Goal: Task Accomplishment & Management: Use online tool/utility

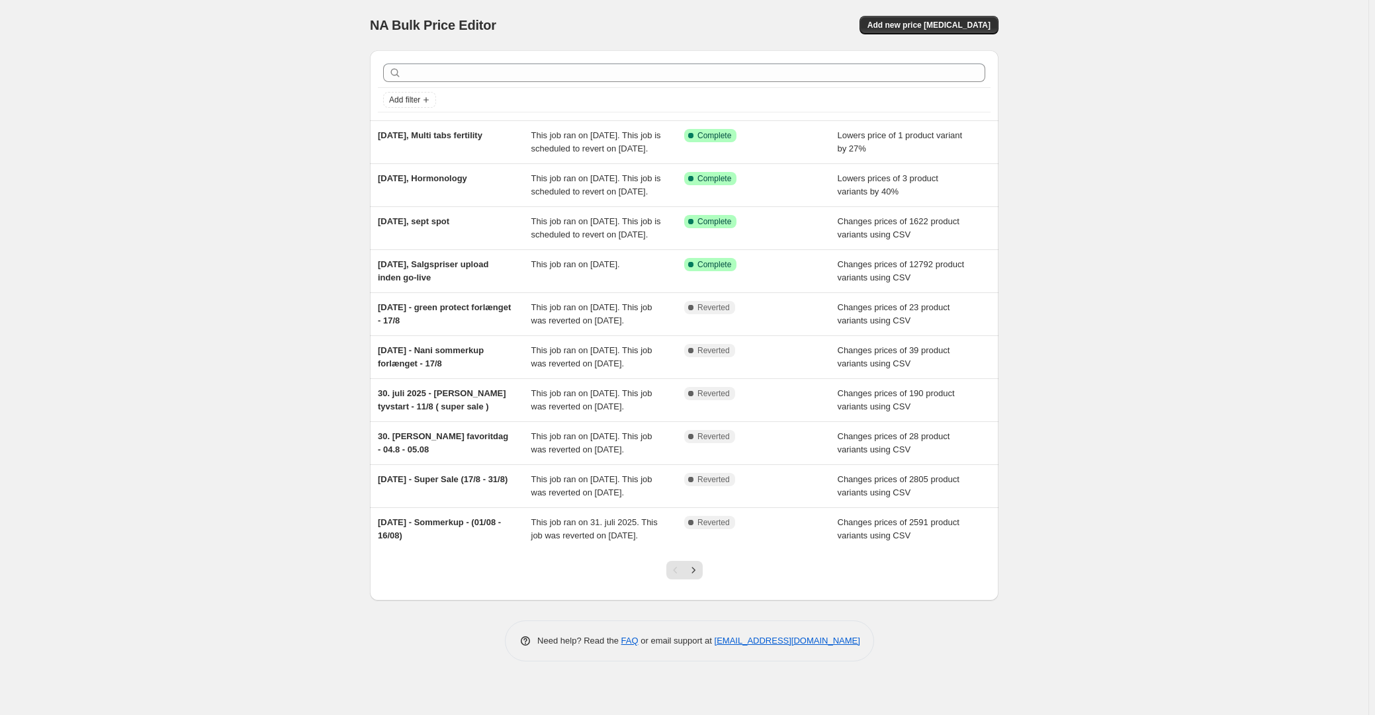
click at [953, 34] on div "NA Bulk Price Editor. This page is ready NA Bulk Price Editor Add new price [ME…" at bounding box center [684, 25] width 629 height 50
click at [953, 31] on button "Add new price change job" at bounding box center [928, 25] width 139 height 19
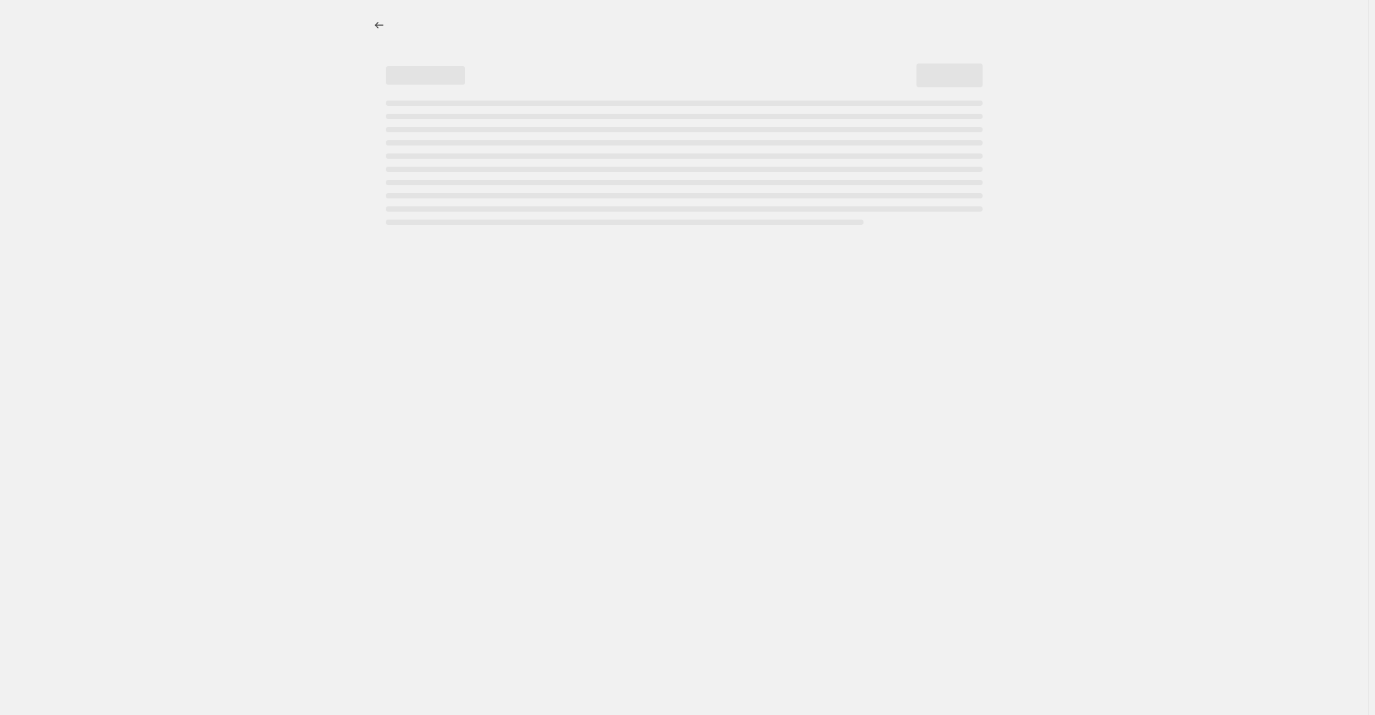
select select "percentage"
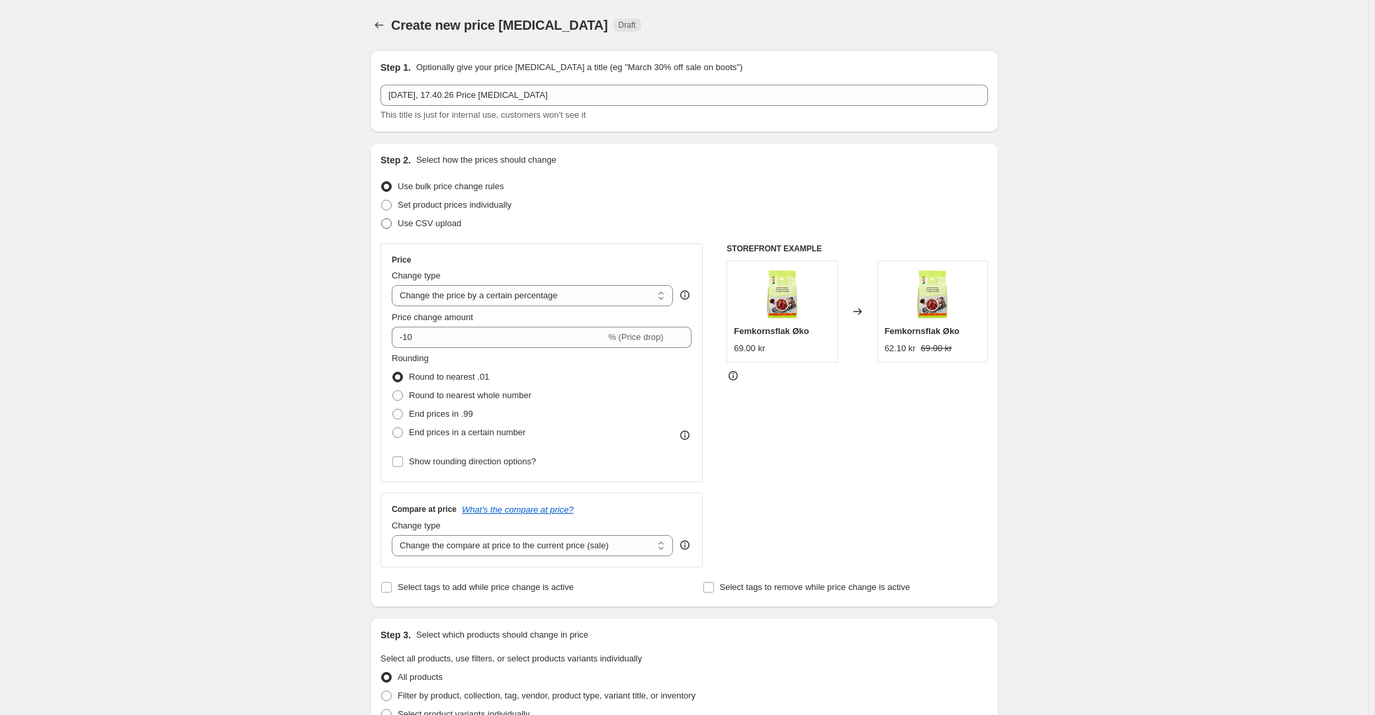
click at [411, 228] on span "Use CSV upload" at bounding box center [430, 223] width 64 height 10
click at [382, 219] on input "Use CSV upload" at bounding box center [381, 218] width 1 height 1
radio input "true"
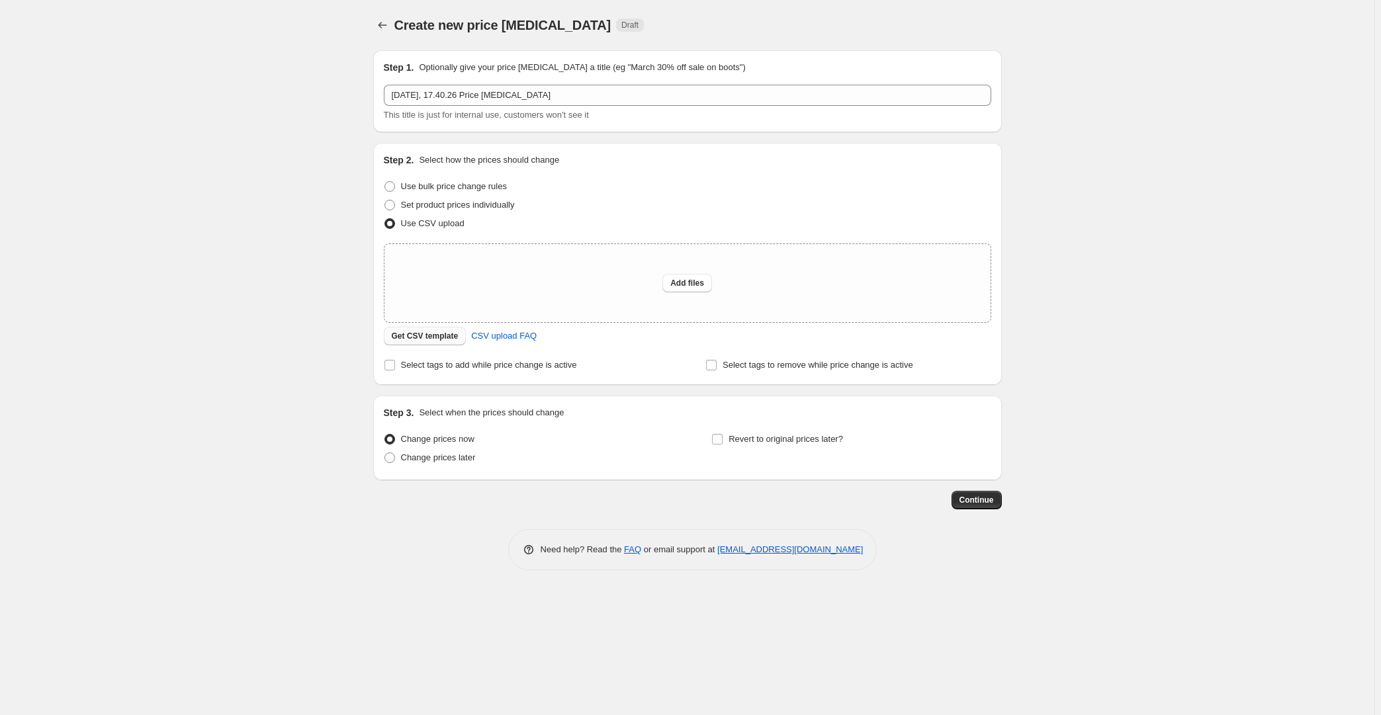
click at [450, 337] on span "Get CSV template" at bounding box center [425, 336] width 67 height 11
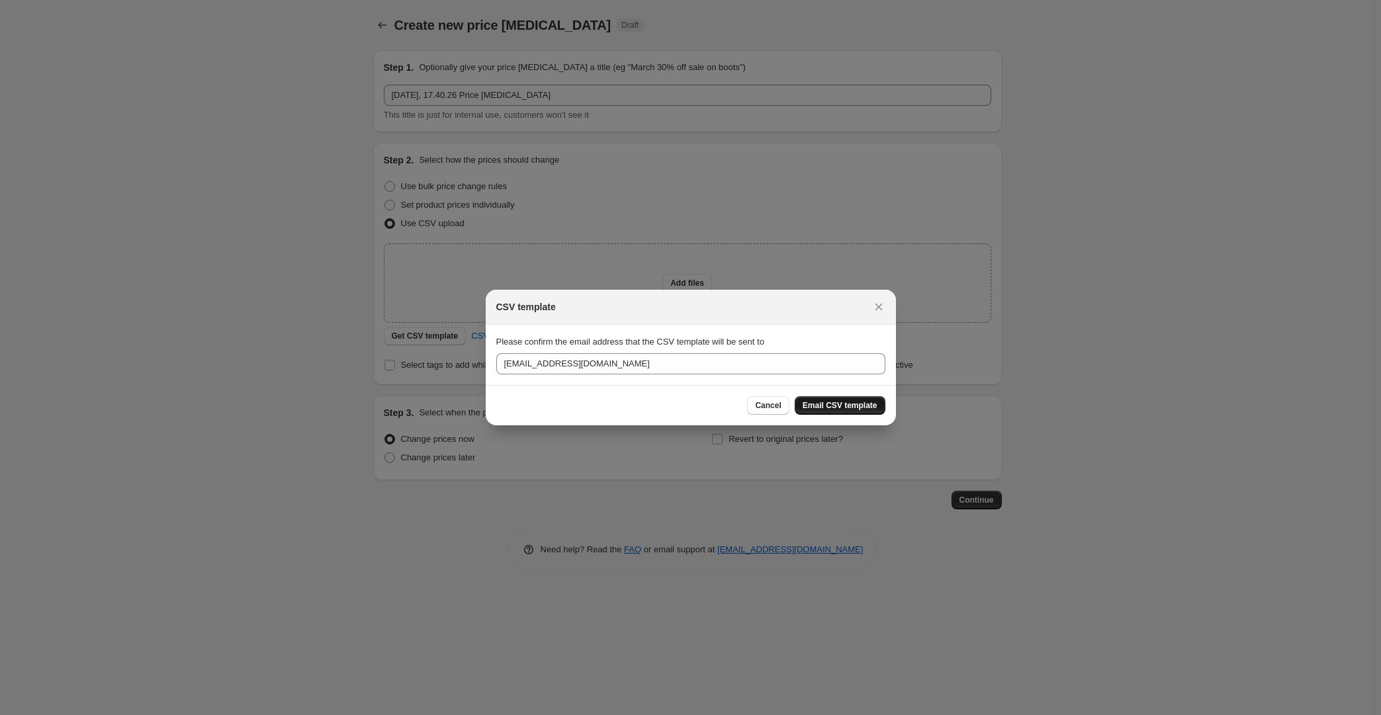
click at [820, 404] on span "Email CSV template" at bounding box center [840, 405] width 75 height 11
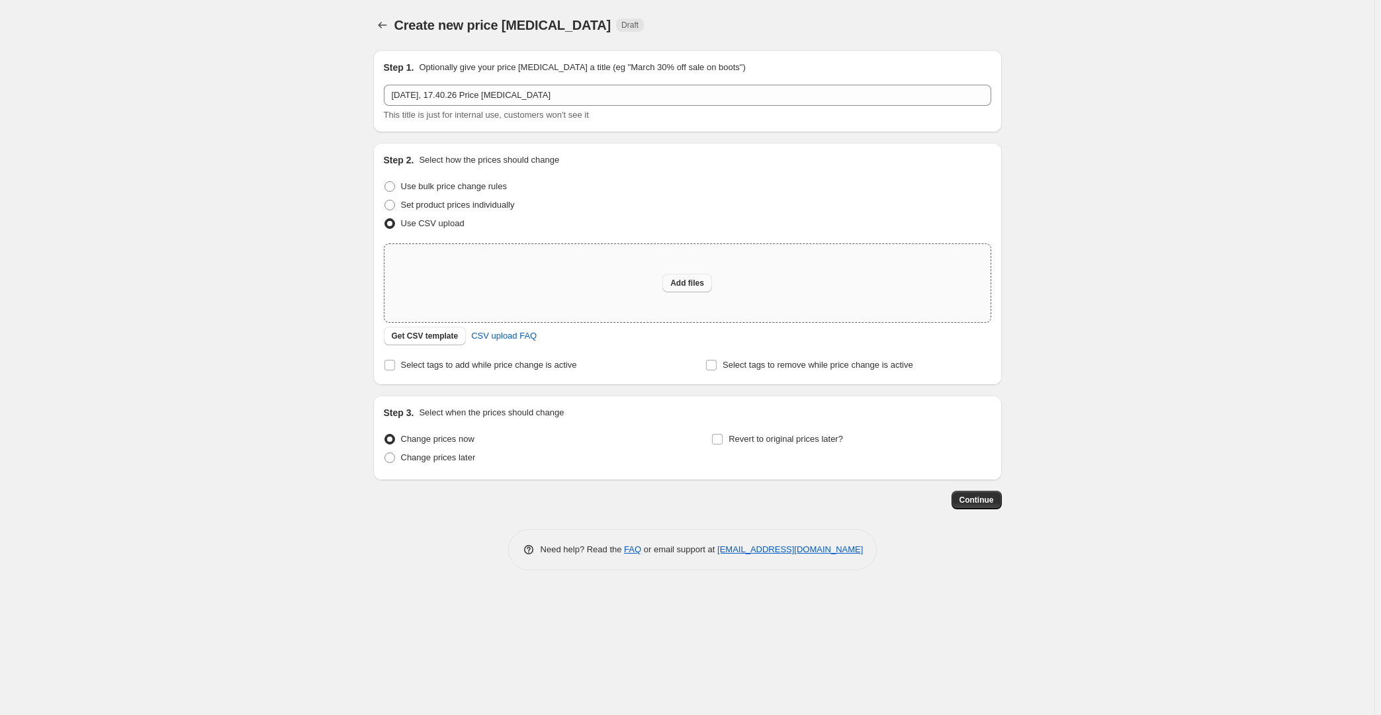
click at [685, 285] on span "Add files" at bounding box center [687, 283] width 34 height 11
type input "C:\fakepath\2025 09 23 Trend Days NO.csv"
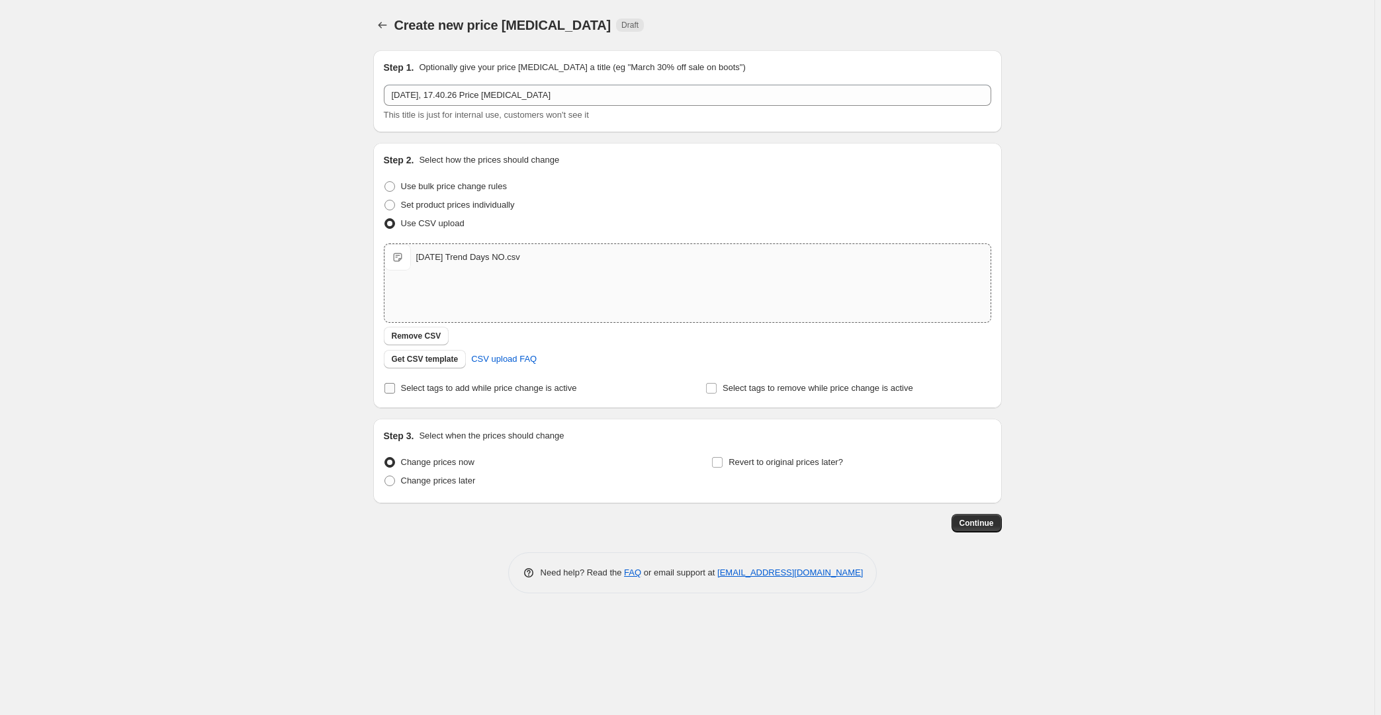
click at [429, 391] on span "Select tags to add while price change is active" at bounding box center [489, 388] width 176 height 10
click at [395, 391] on input "Select tags to add while price change is active" at bounding box center [389, 388] width 11 height 11
checkbox input "true"
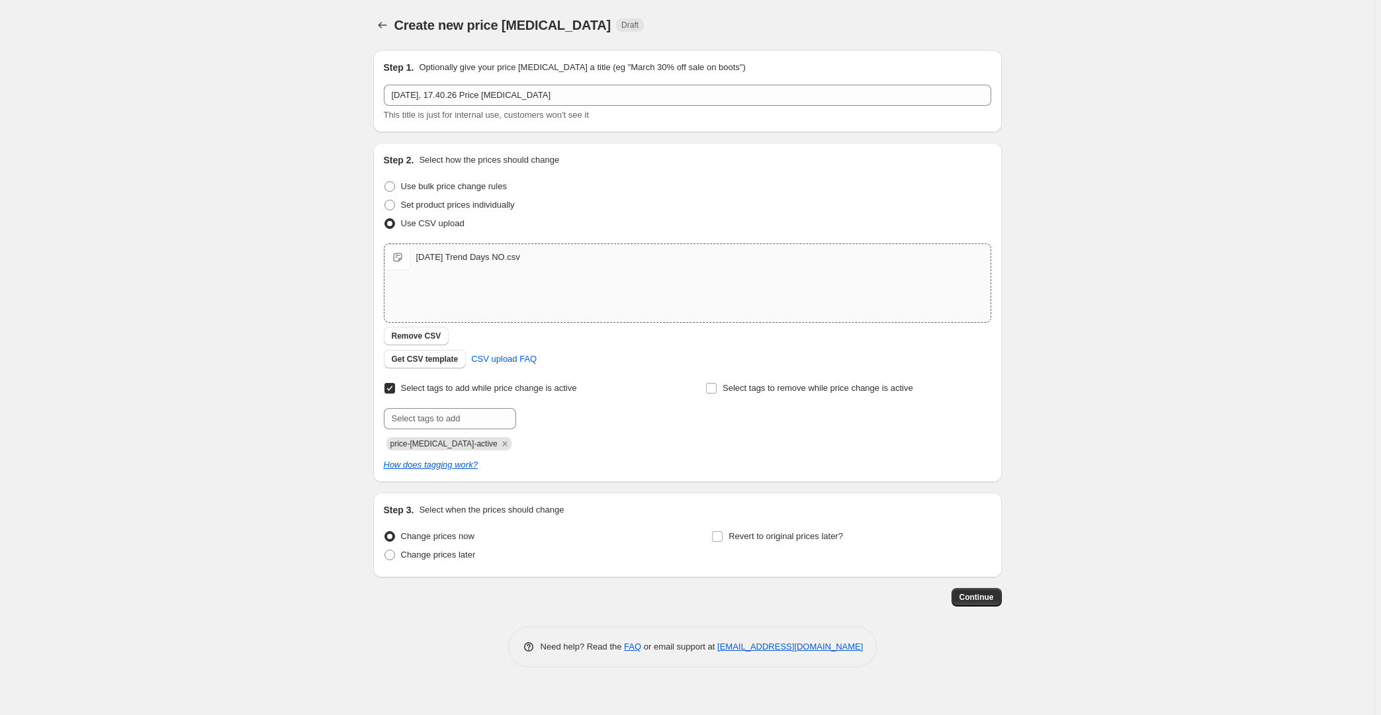
click at [810, 401] on div "Select tags to remove while price change is active" at bounding box center [847, 414] width 285 height 71
click at [805, 389] on span "Select tags to remove while price change is active" at bounding box center [817, 388] width 191 height 10
click at [717, 389] on input "Select tags to remove while price change is active" at bounding box center [711, 388] width 11 height 11
checkbox input "true"
click at [450, 408] on input "text" at bounding box center [450, 418] width 132 height 21
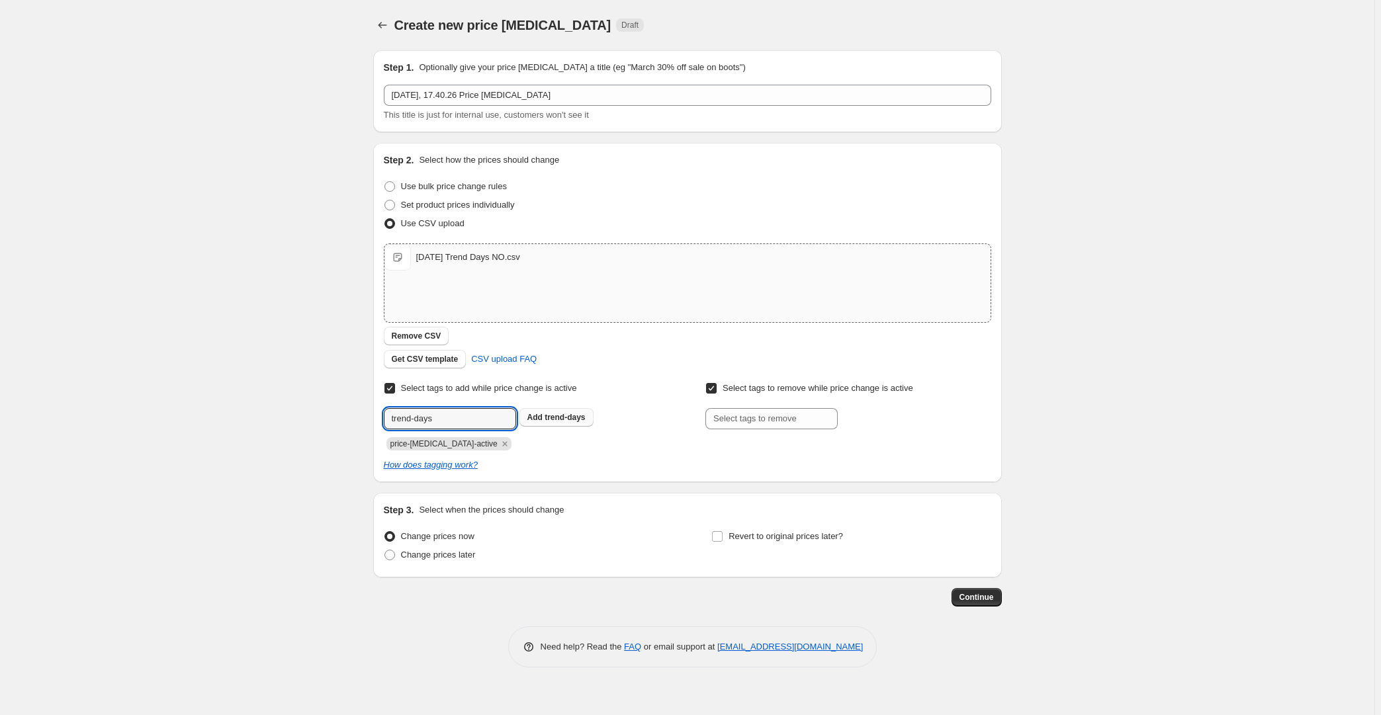
type input "trend-days"
click at [554, 416] on span "trend-days" at bounding box center [565, 417] width 40 height 9
drag, startPoint x: 185, startPoint y: 394, endPoint x: 242, endPoint y: 455, distance: 83.8
click at [186, 394] on div "Create new price change job. This page is ready Create new price change job Dra…" at bounding box center [687, 357] width 1374 height 715
click at [456, 554] on span "Change prices later" at bounding box center [438, 555] width 75 height 10
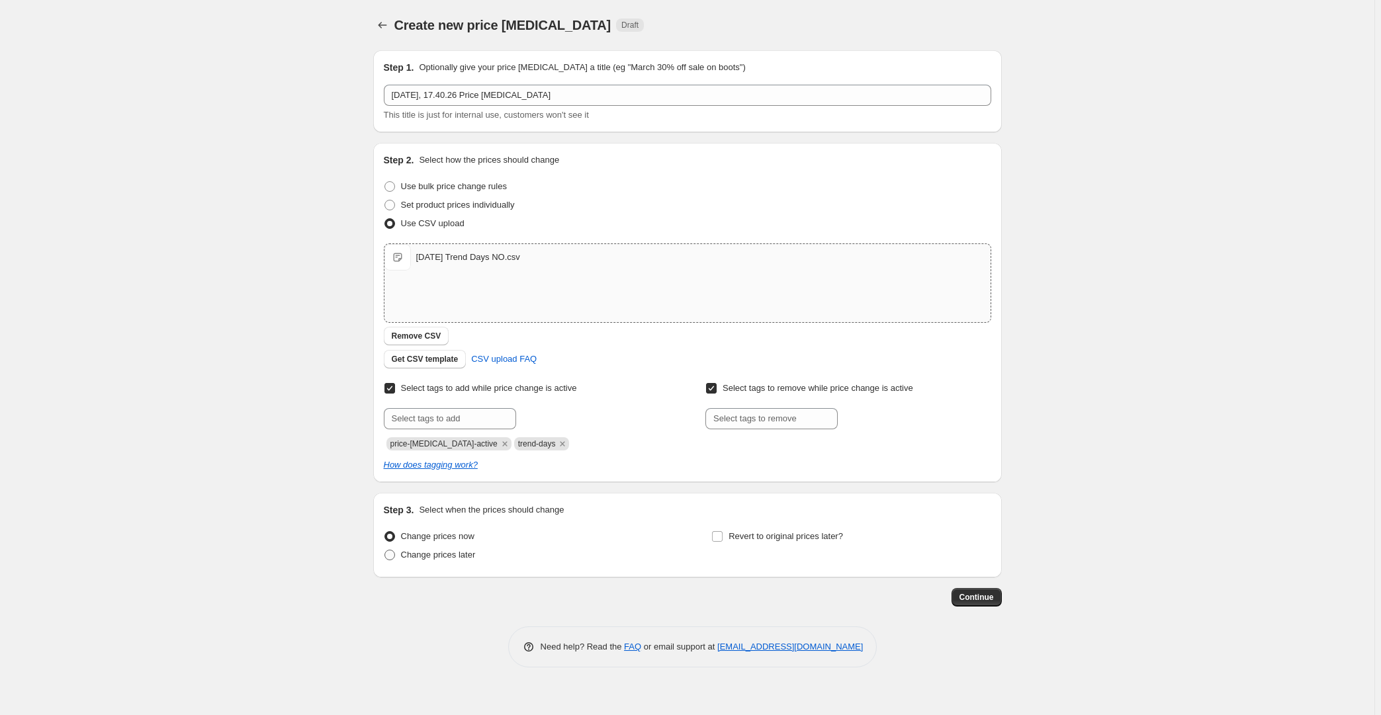
click at [468, 553] on span "Change prices later" at bounding box center [438, 555] width 75 height 10
click at [385, 550] on input "Change prices later" at bounding box center [384, 550] width 1 height 1
radio input "true"
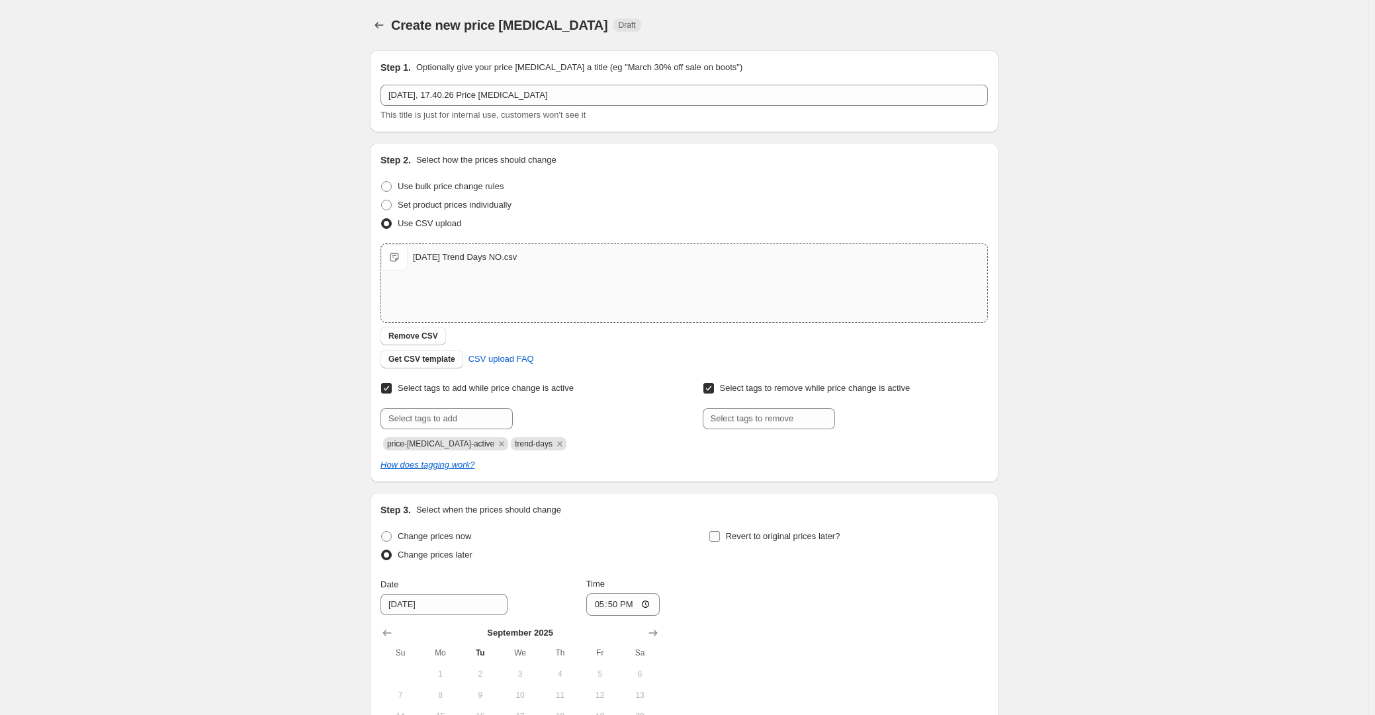
click at [756, 541] on span "Revert to original prices later?" at bounding box center [783, 536] width 114 height 10
click at [720, 541] on input "Revert to original prices later?" at bounding box center [714, 536] width 11 height 11
checkbox input "true"
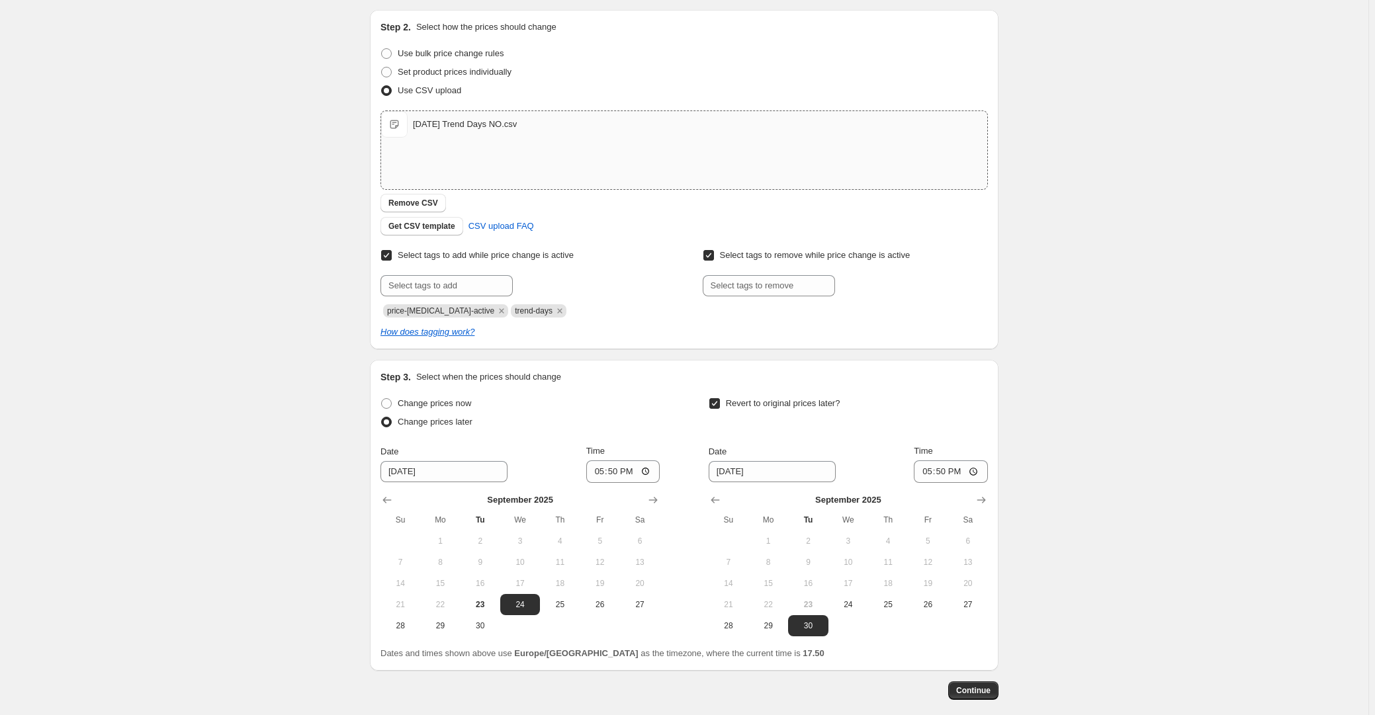
scroll to position [198, 0]
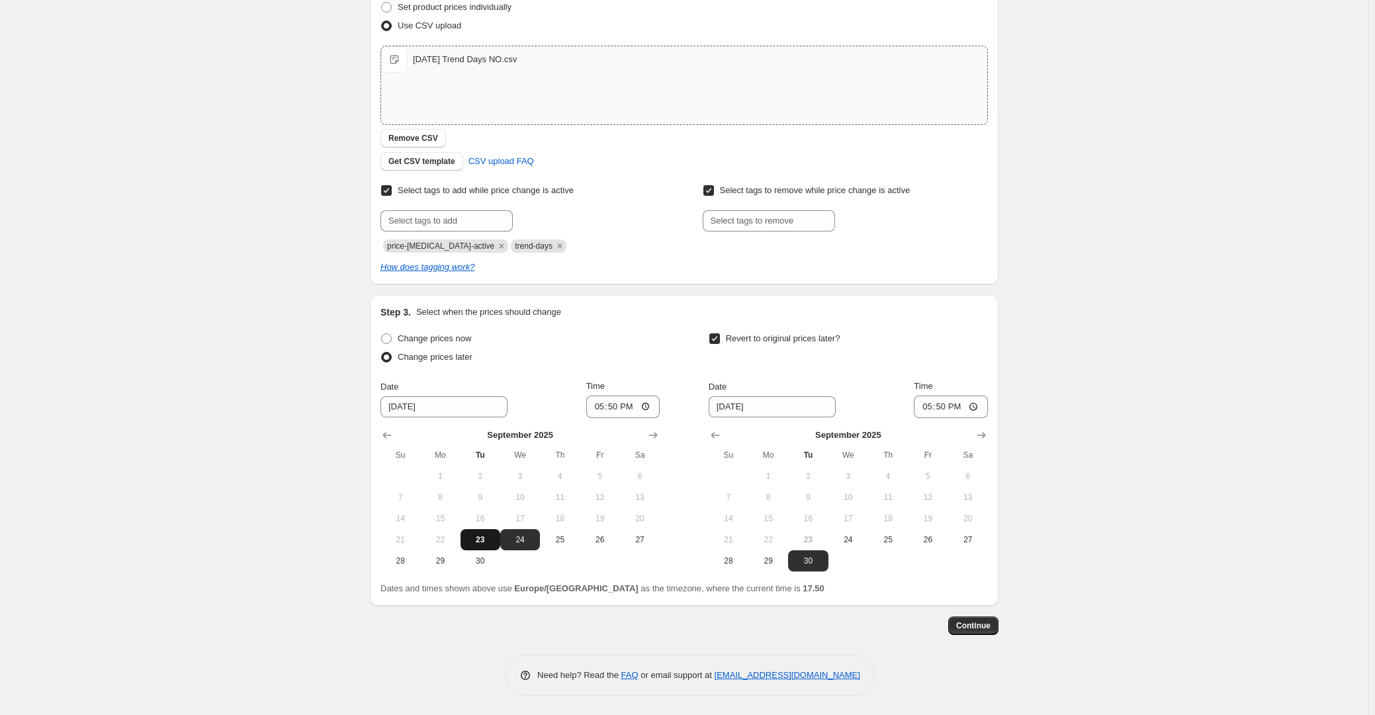
click at [479, 535] on span "23" at bounding box center [480, 540] width 29 height 11
type input "9/23/2025"
click at [627, 410] on input "17:50" at bounding box center [623, 407] width 74 height 22
click at [616, 410] on input "17:50" at bounding box center [623, 407] width 74 height 22
type input "23:59"
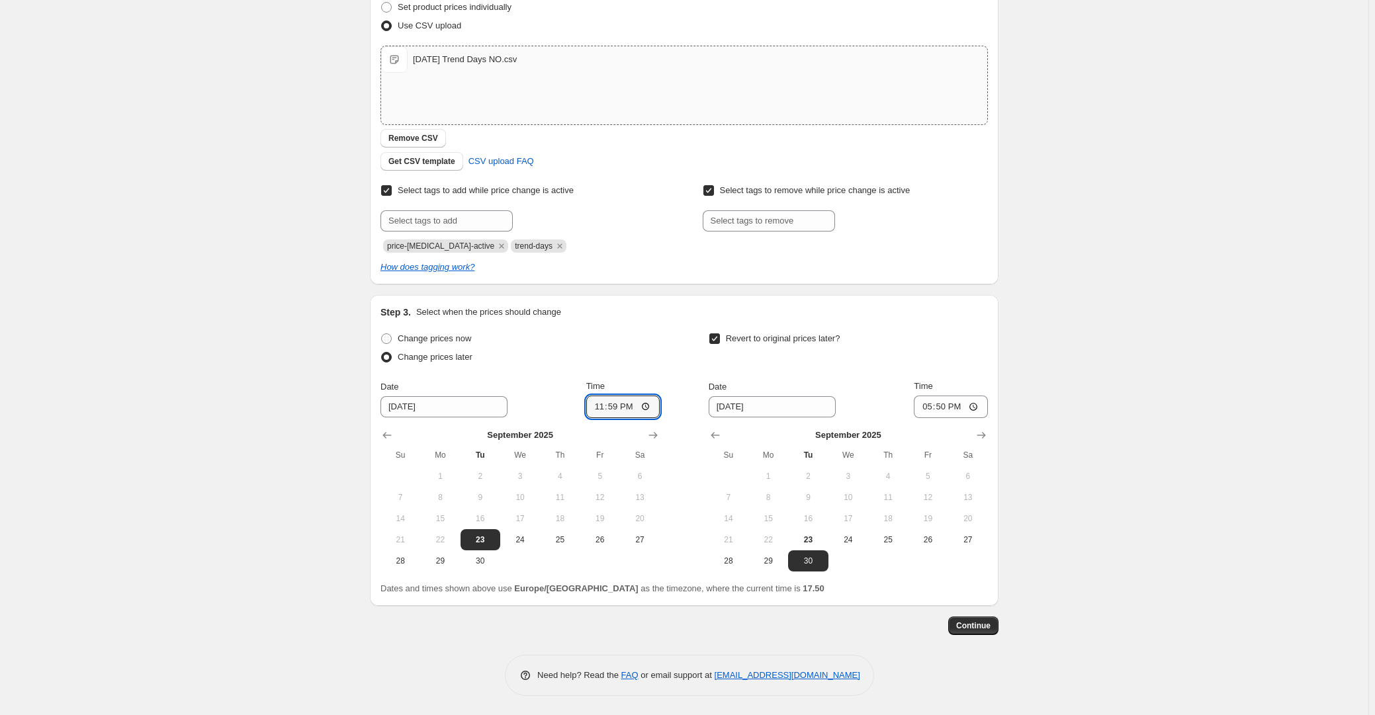
click at [290, 429] on div "Create new price change job. This page is ready Create new price change job Dra…" at bounding box center [684, 259] width 1368 height 914
click at [519, 531] on button "24" at bounding box center [520, 539] width 40 height 21
type input "9/24/2025"
click at [620, 412] on input "23:59" at bounding box center [623, 407] width 74 height 22
type input "00:01"
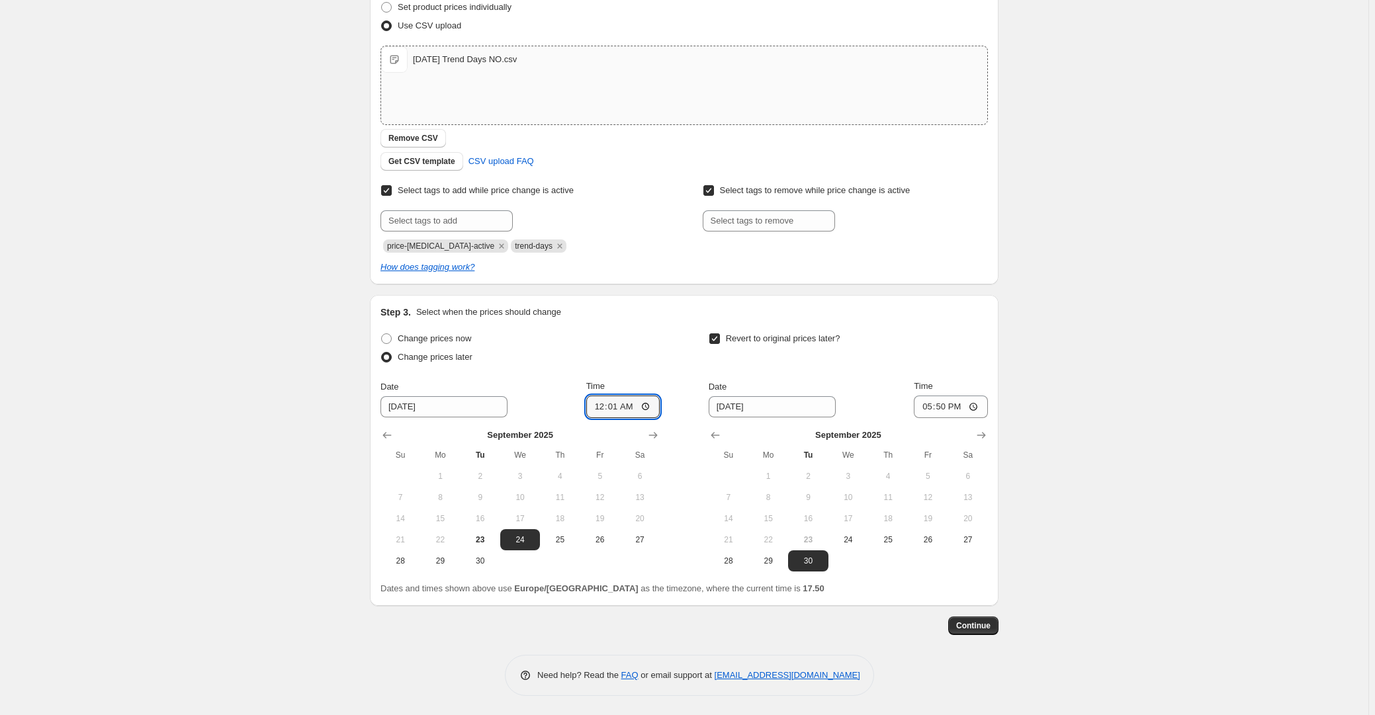
click at [671, 336] on div "Change prices now Change prices later Date 9/24/2025 Time 00:01 September 2025 …" at bounding box center [683, 450] width 607 height 242
click at [908, 536] on button "25" at bounding box center [888, 539] width 40 height 21
type input "9/25/2025"
click at [953, 410] on input "17:50" at bounding box center [951, 407] width 74 height 22
type input "23:59"
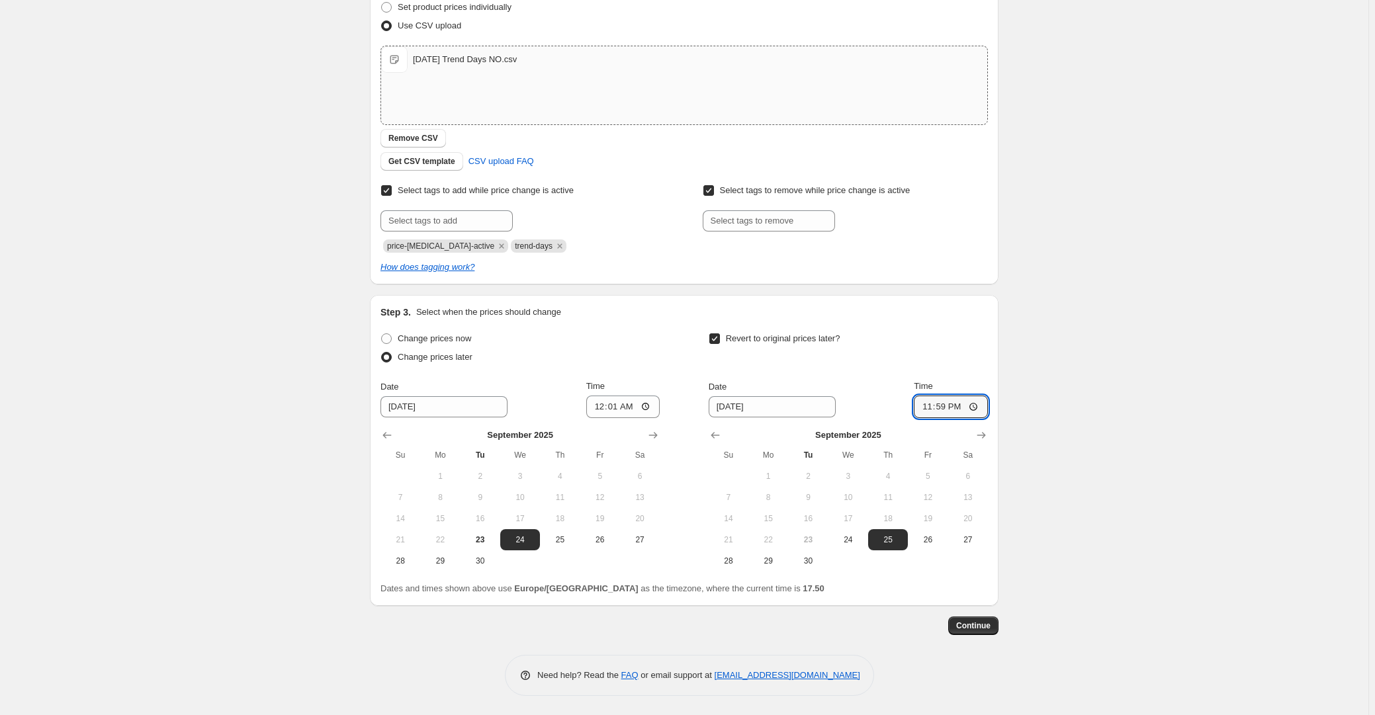
click at [1210, 443] on div "Create new price change job. This page is ready Create new price change job Dra…" at bounding box center [684, 259] width 1368 height 914
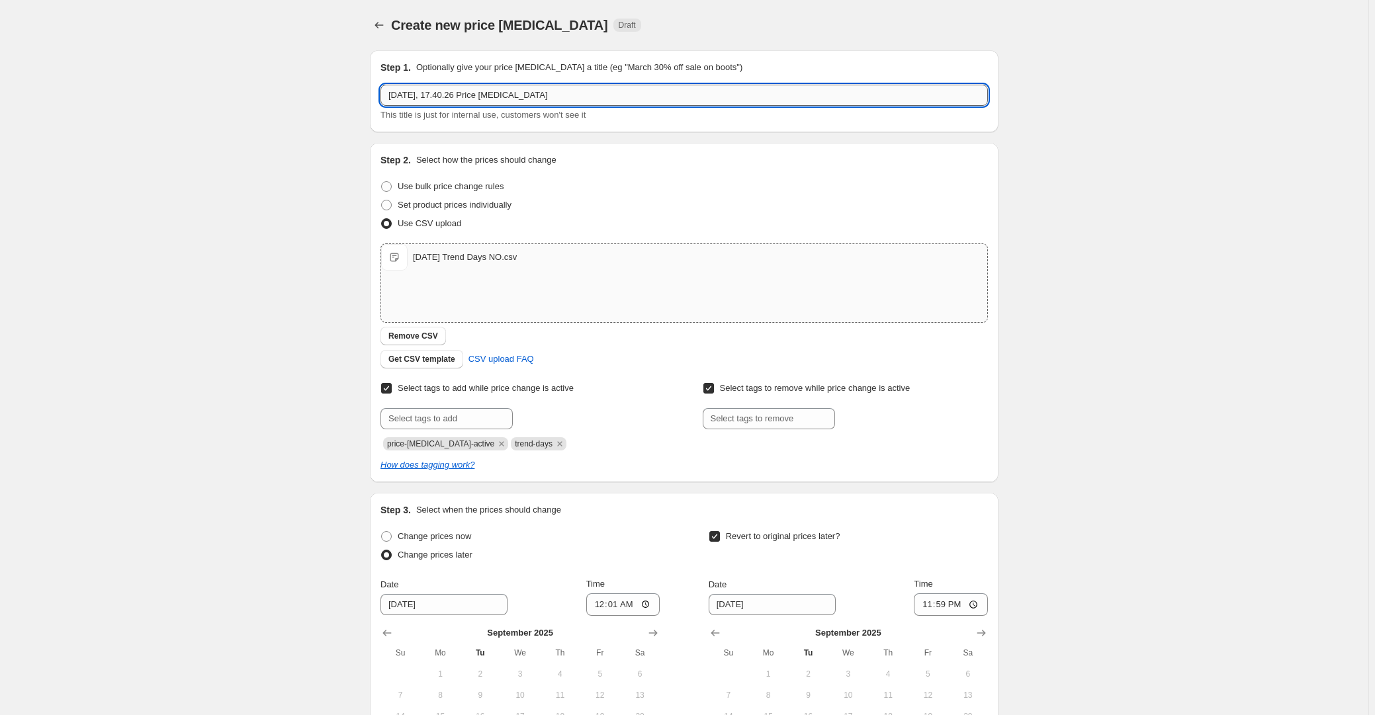
drag, startPoint x: 447, startPoint y: 92, endPoint x: 906, endPoint y: 91, distance: 459.8
click at [884, 93] on input "23. sep. 2025, 17.40.26 Price change job" at bounding box center [683, 95] width 607 height 21
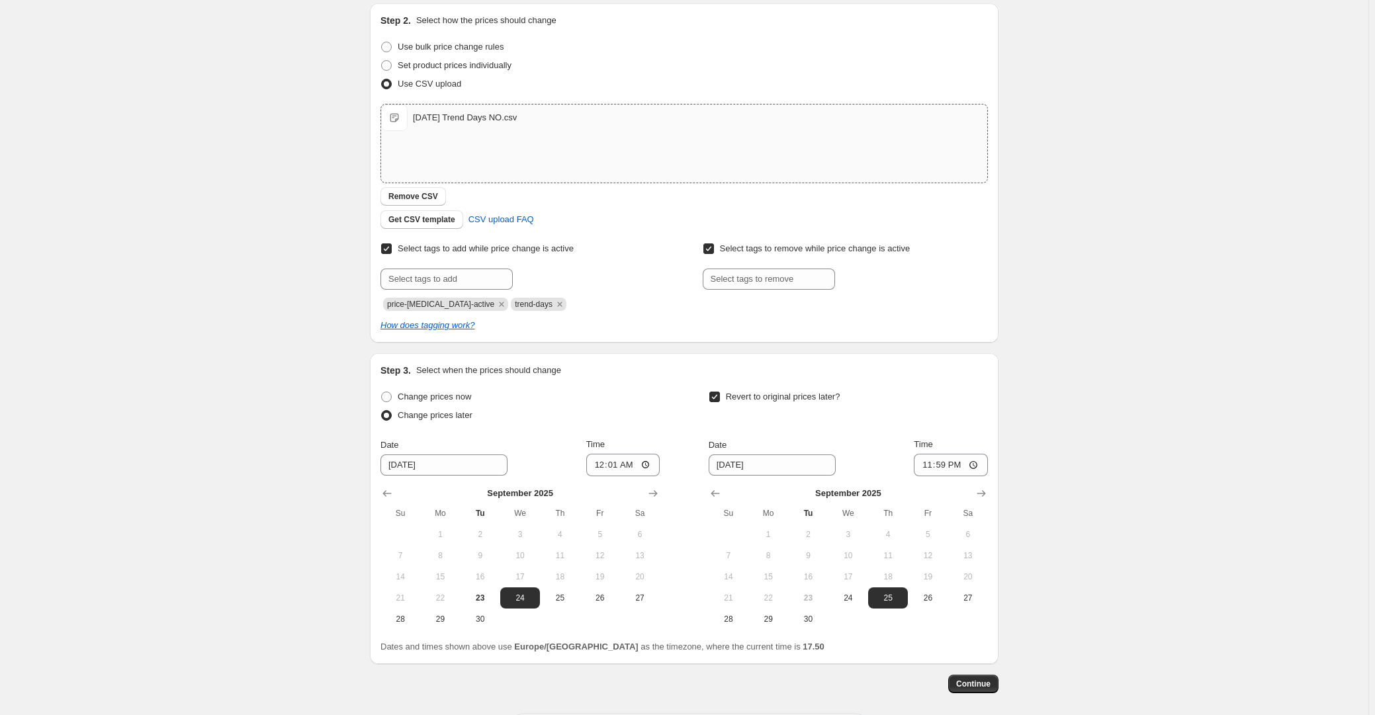
scroll to position [198, 0]
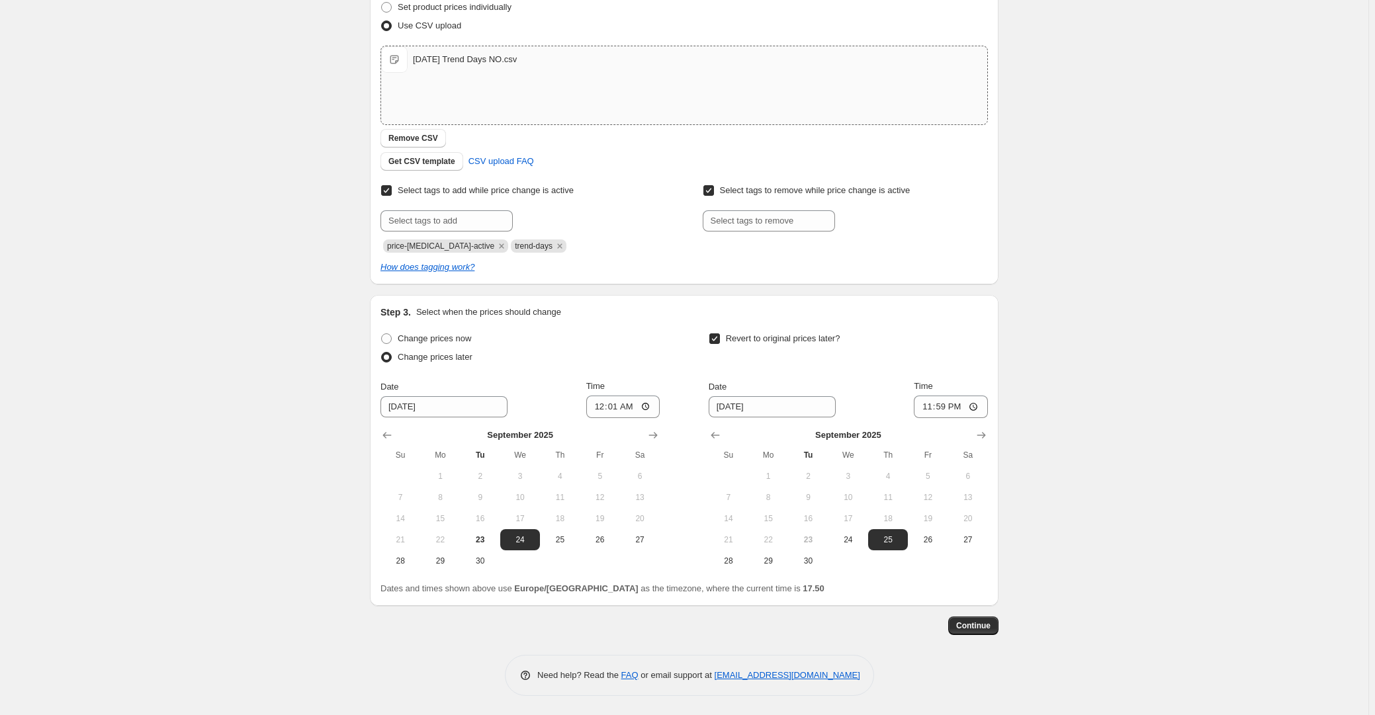
type input "23. sep. 2025, Trend Days"
click at [998, 624] on button "Continue" at bounding box center [973, 626] width 50 height 19
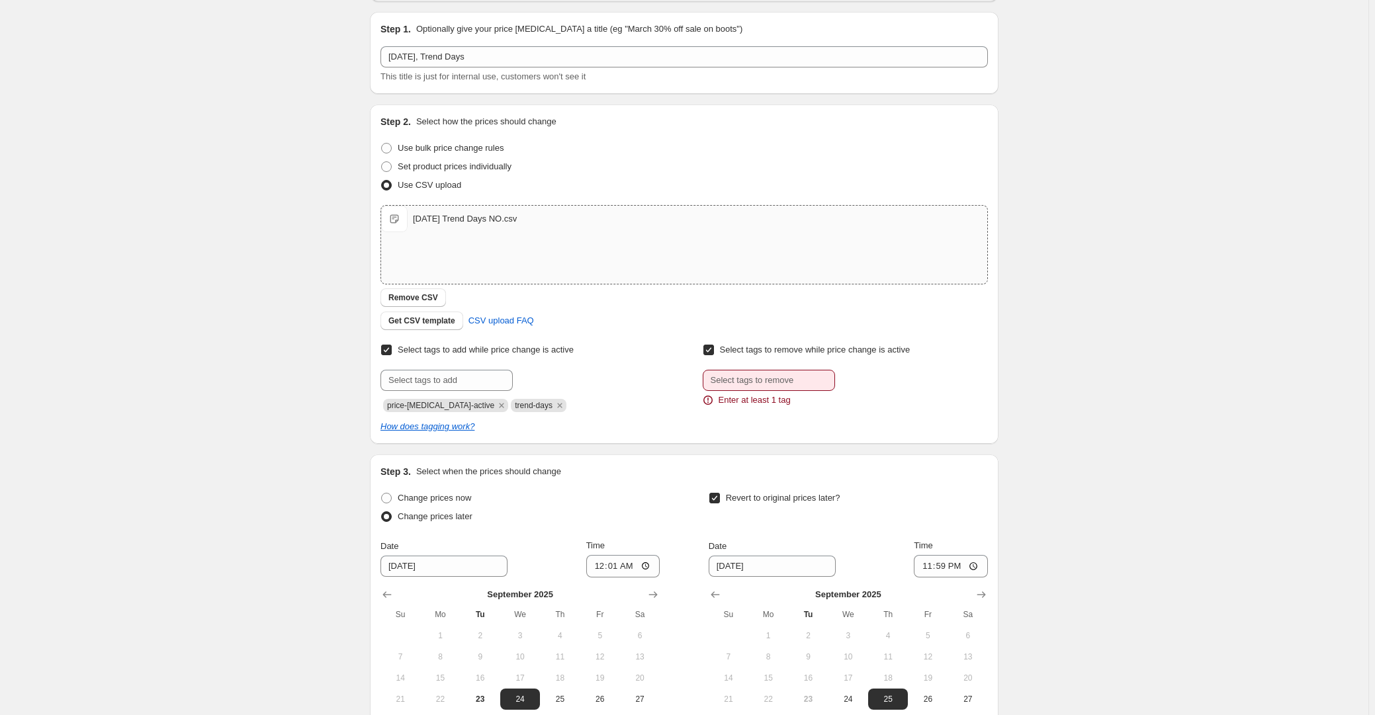
scroll to position [271, 0]
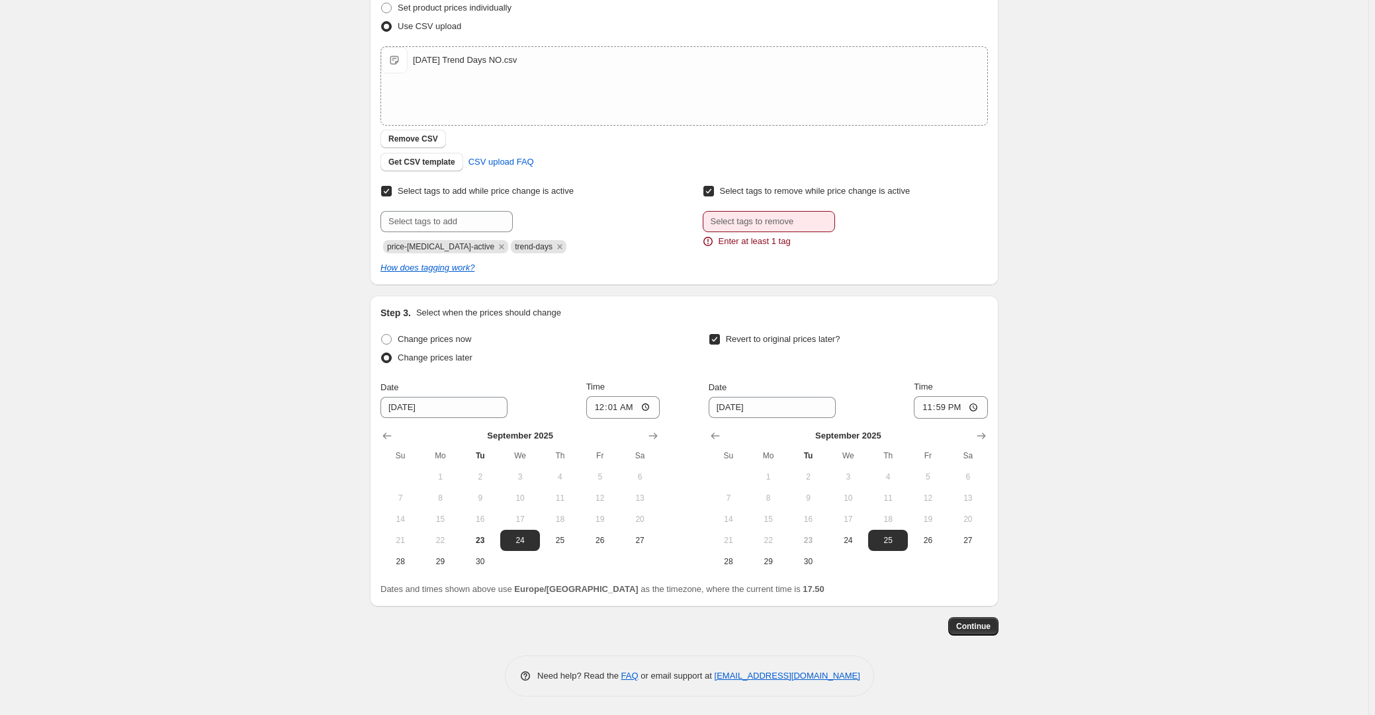
click at [732, 192] on span "Select tags to remove while price change is active" at bounding box center [815, 191] width 191 height 10
click at [714, 192] on input "Select tags to remove while price change is active" at bounding box center [708, 191] width 11 height 11
checkbox input "false"
click at [988, 624] on span "Continue" at bounding box center [973, 626] width 34 height 11
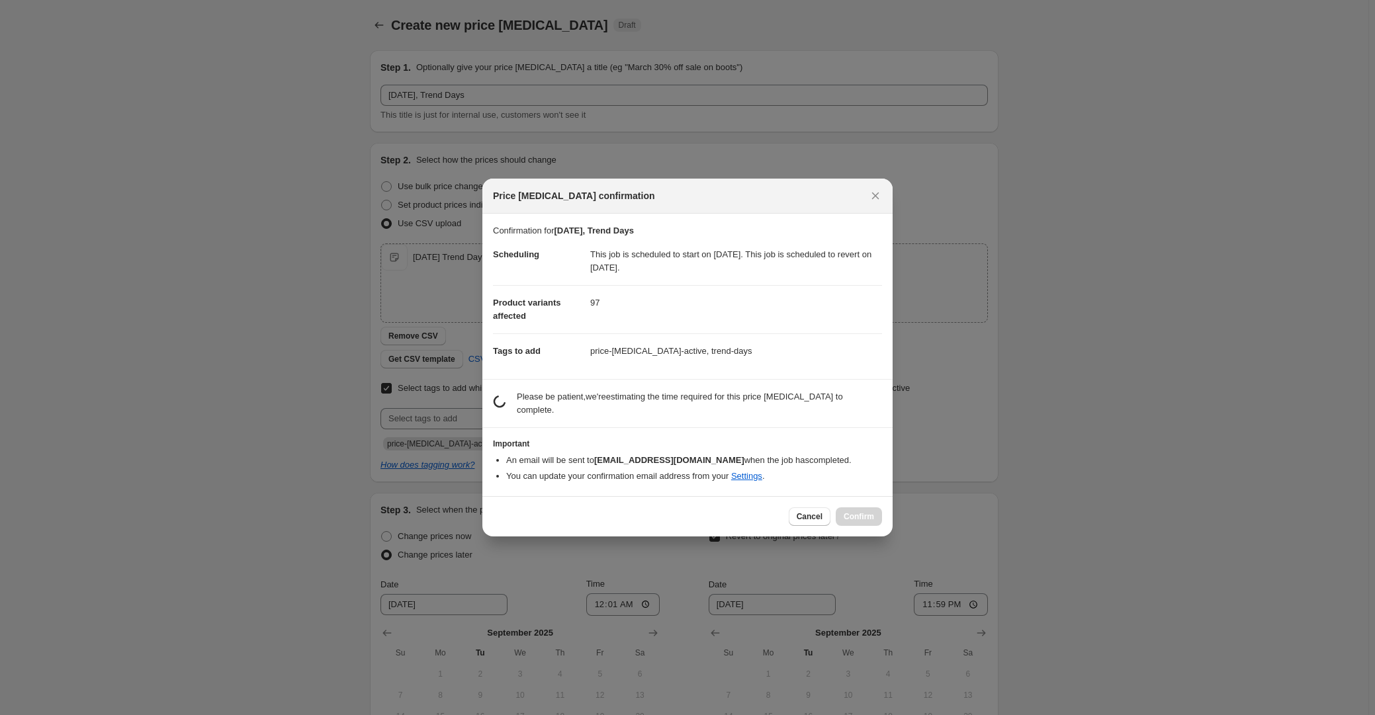
scroll to position [0, 0]
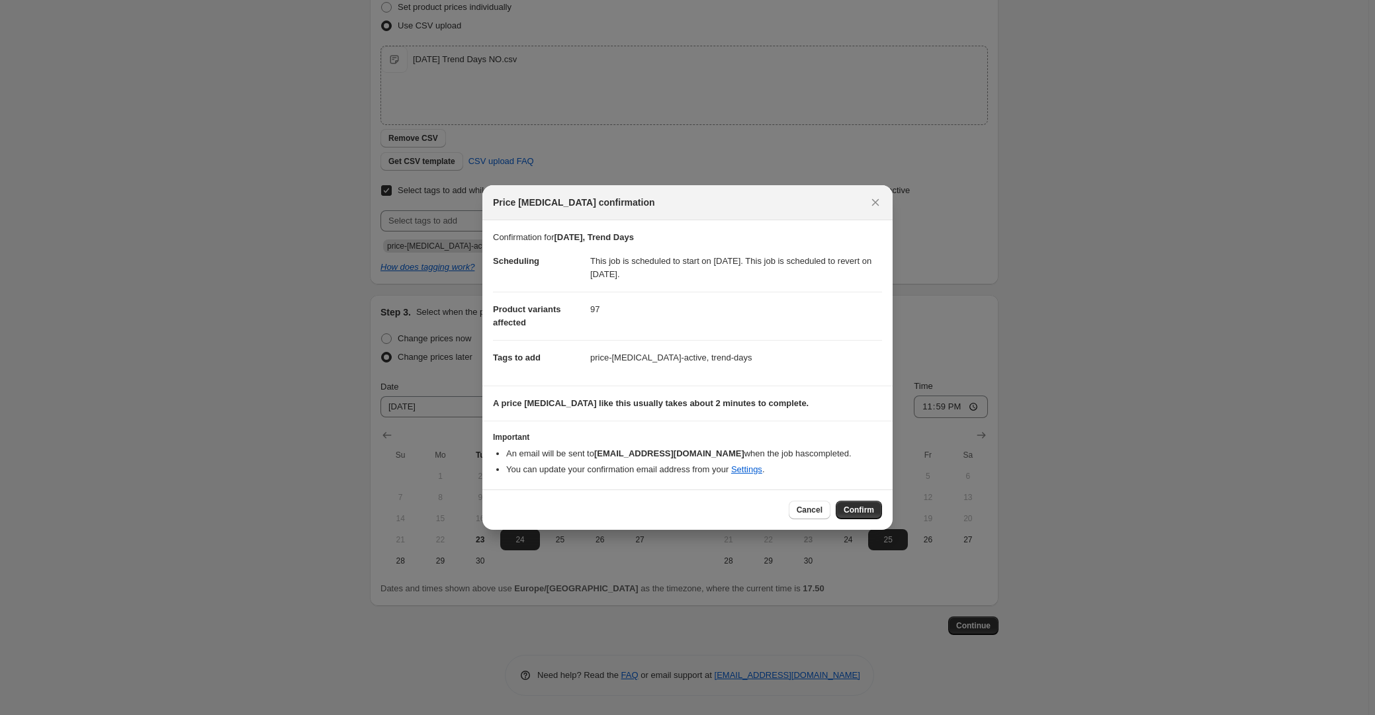
click at [871, 511] on span "Confirm" at bounding box center [859, 510] width 30 height 11
